Goal: Download file/media

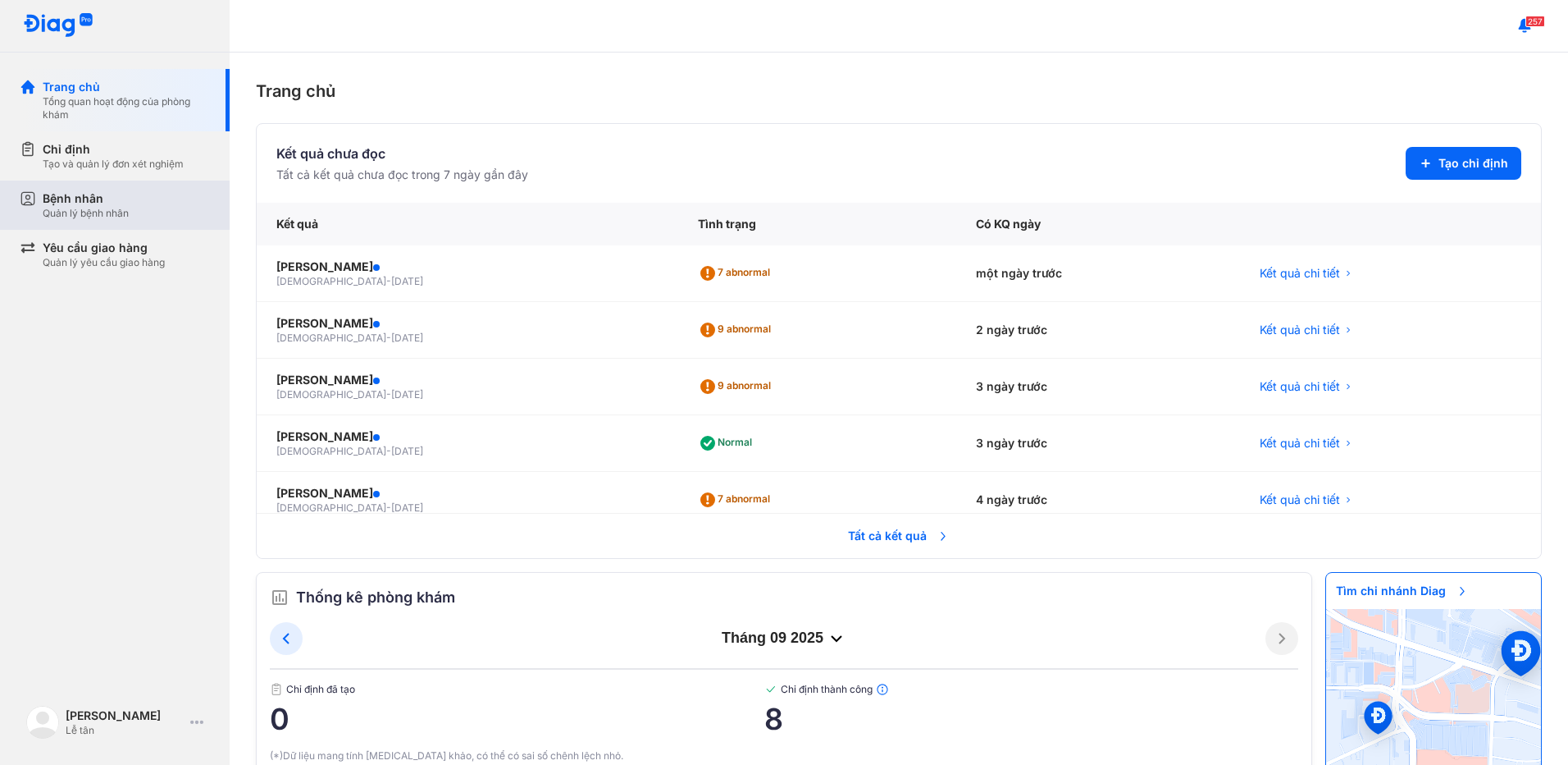
click at [95, 210] on div "Quản lý bệnh nhân" at bounding box center [86, 214] width 86 height 13
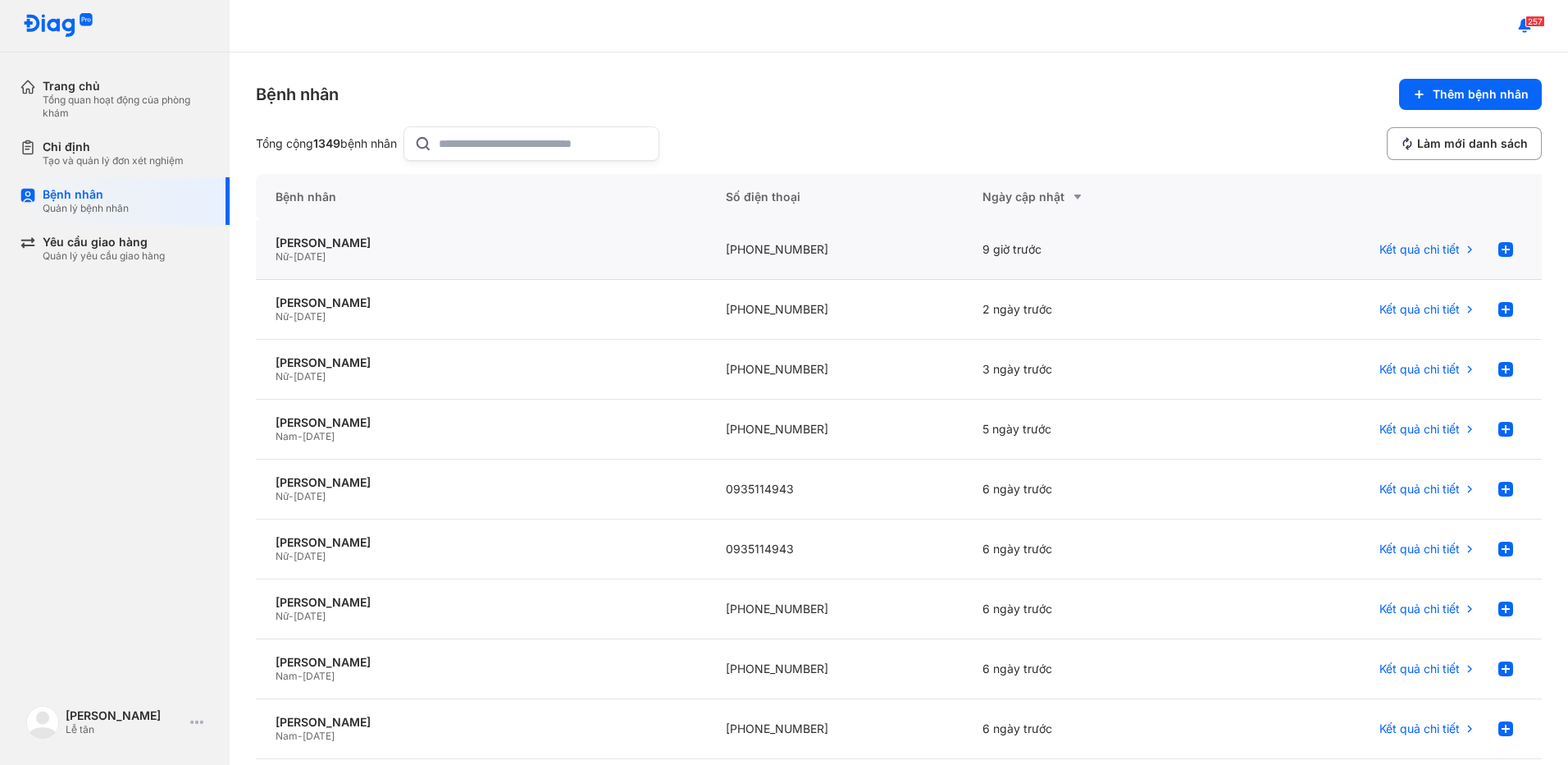
click at [940, 247] on div "[PHONE_NUMBER]" at bounding box center [834, 249] width 257 height 60
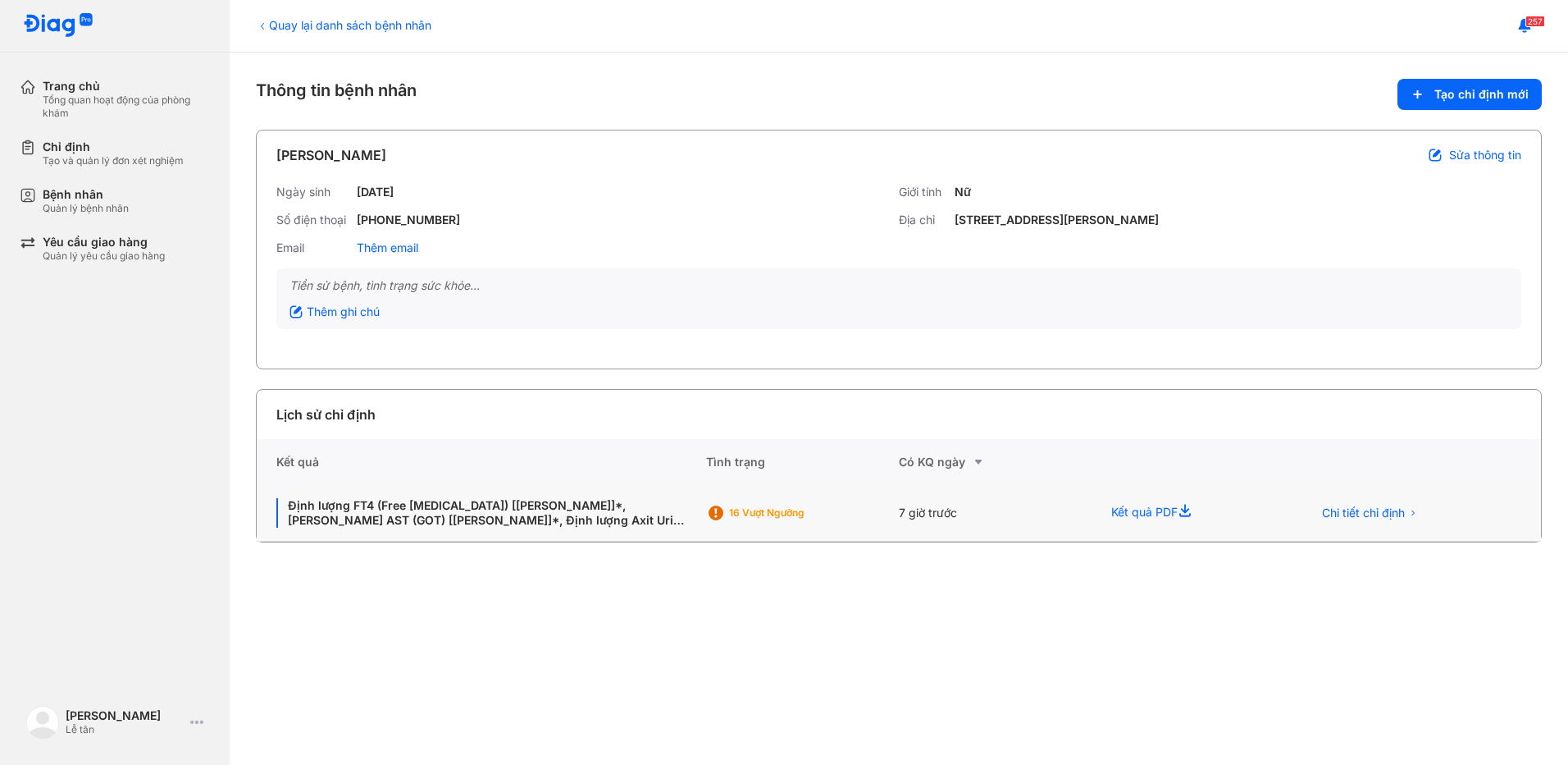
click at [961, 502] on div "7 giờ trước" at bounding box center [995, 513] width 193 height 56
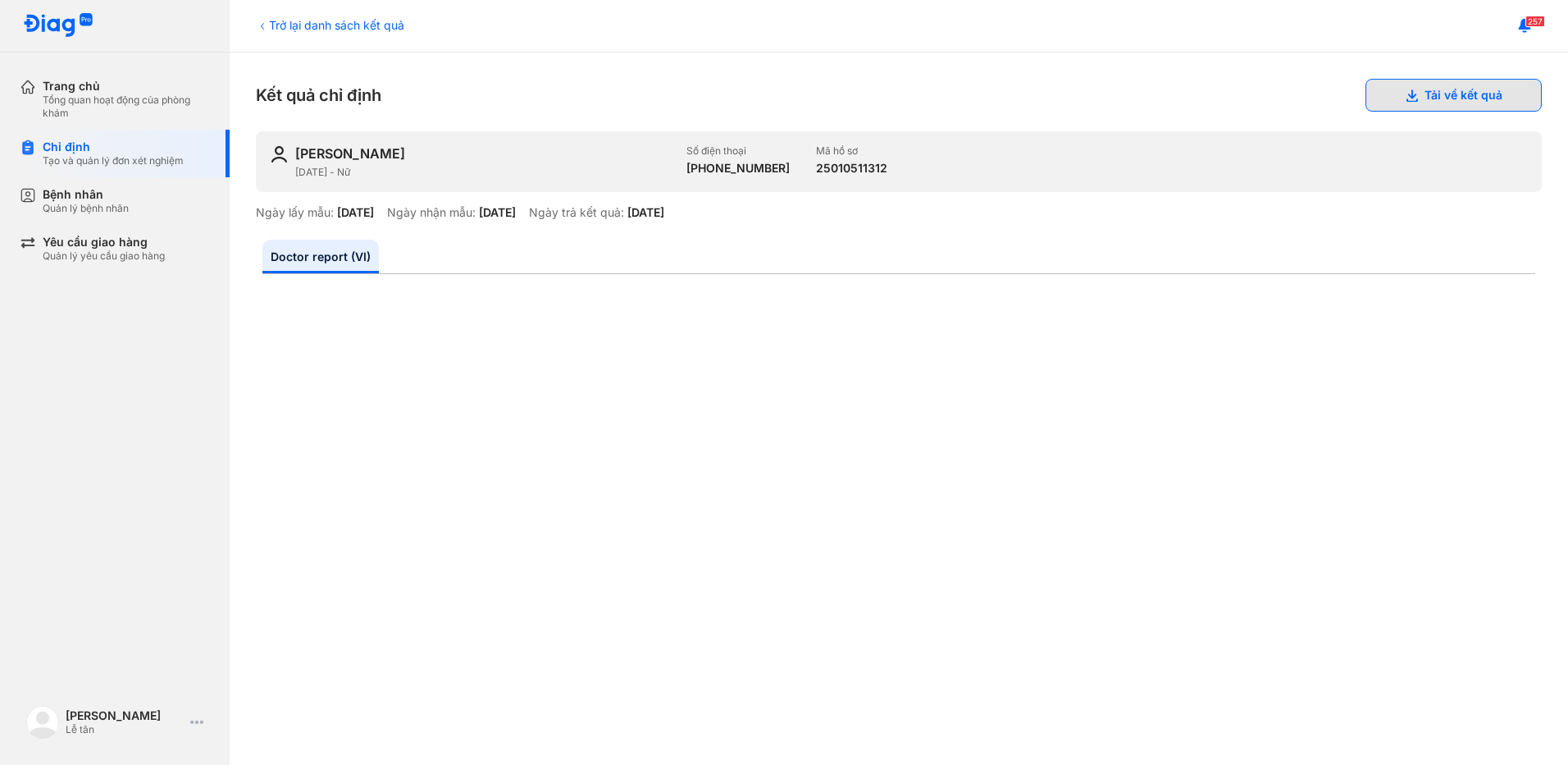
click at [1414, 90] on button "Tải về kết quả" at bounding box center [1454, 95] width 177 height 33
